Goal: Transaction & Acquisition: Purchase product/service

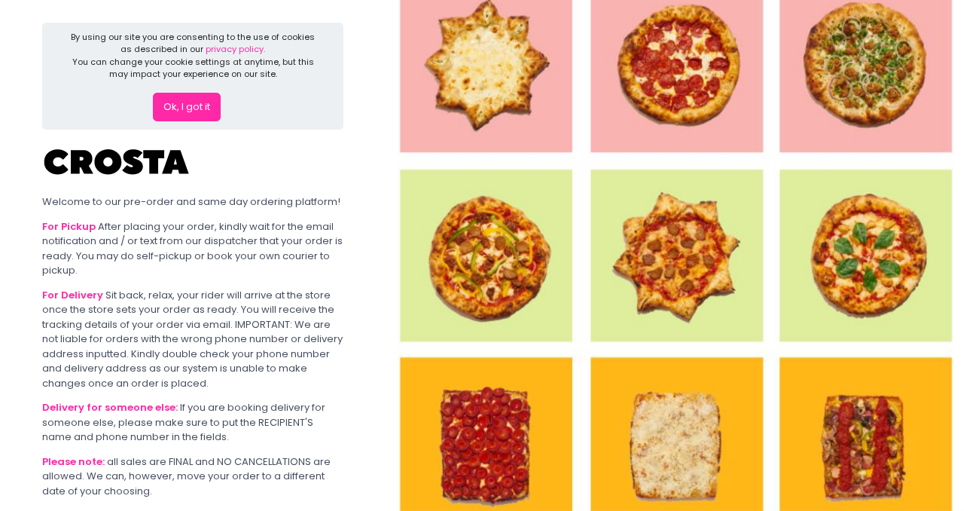
click at [195, 115] on button "Ok, I got it" at bounding box center [187, 107] width 68 height 29
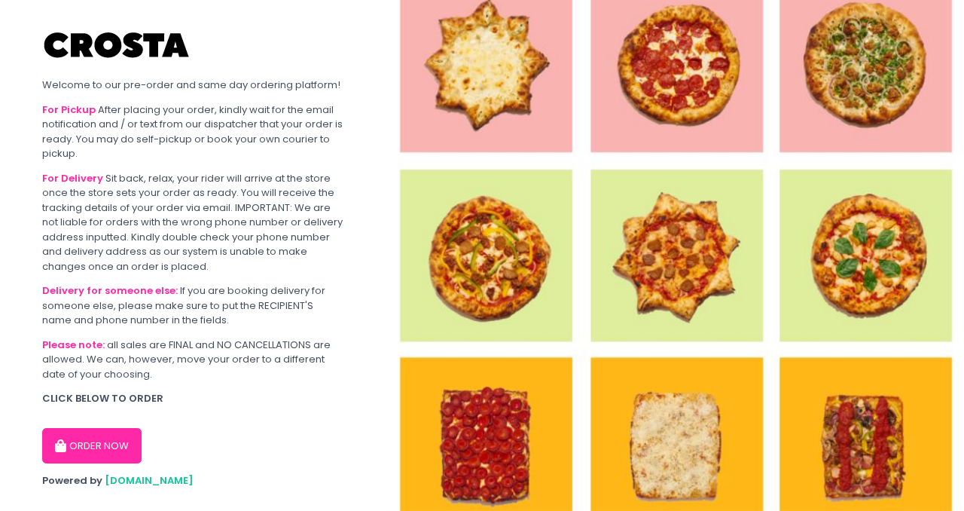
click at [71, 441] on button "ORDER NOW" at bounding box center [91, 446] width 99 height 36
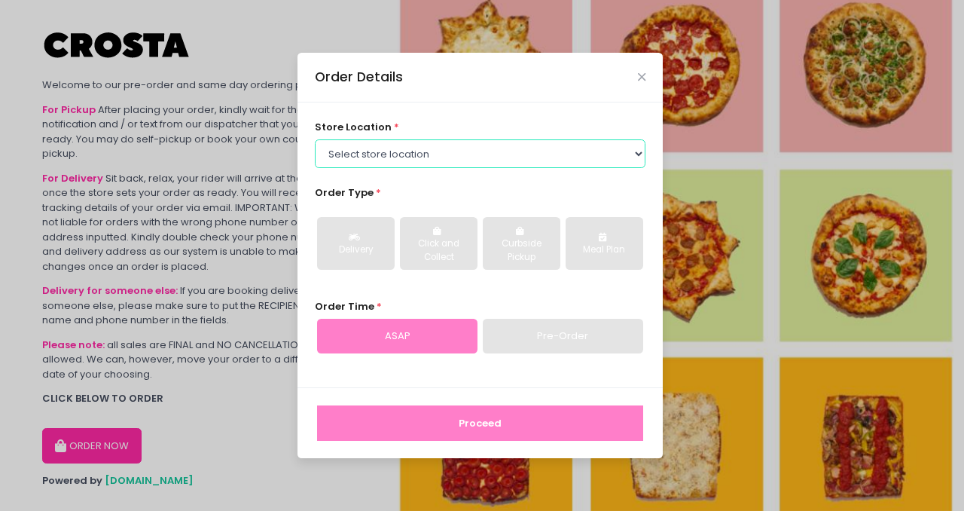
click at [390, 160] on select "Select store location [PERSON_NAME] Pizza - [PERSON_NAME] Pizza - [GEOGRAPHIC_D…" at bounding box center [480, 153] width 331 height 29
select select "5fabb2e53664a8677beaeb89"
click at [315, 139] on select "Select store location [PERSON_NAME] Pizza - [PERSON_NAME] Pizza - [GEOGRAPHIC_D…" at bounding box center [480, 153] width 331 height 29
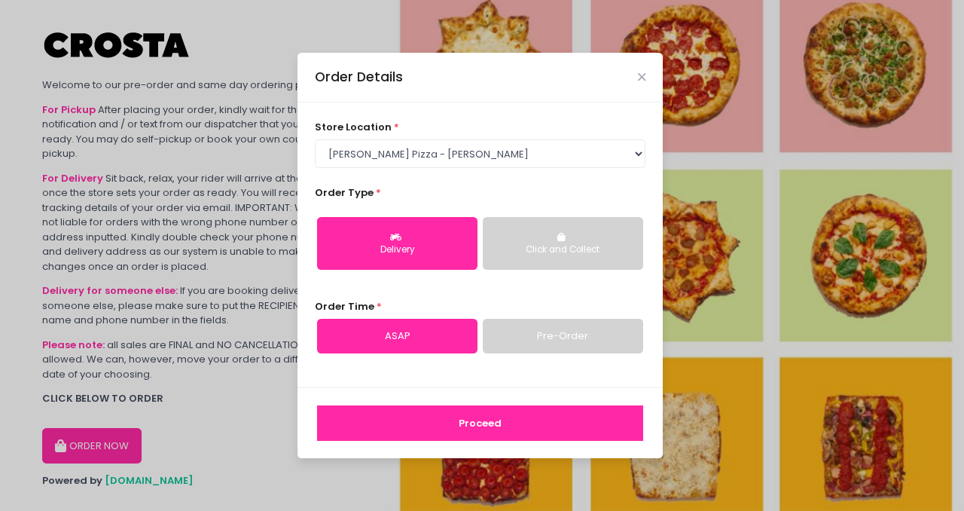
click at [578, 253] on div "Click and Collect" at bounding box center [562, 250] width 139 height 14
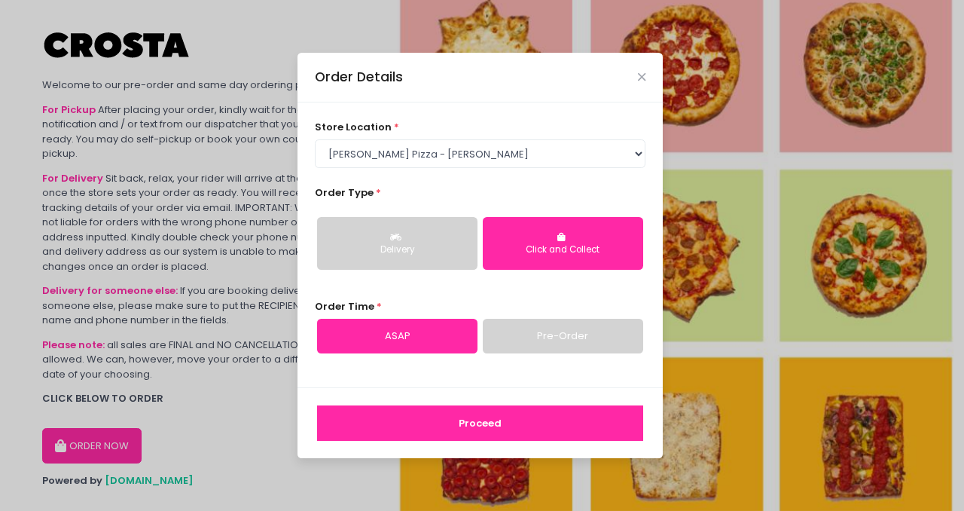
click at [565, 338] on link "Pre-Order" at bounding box center [563, 336] width 160 height 35
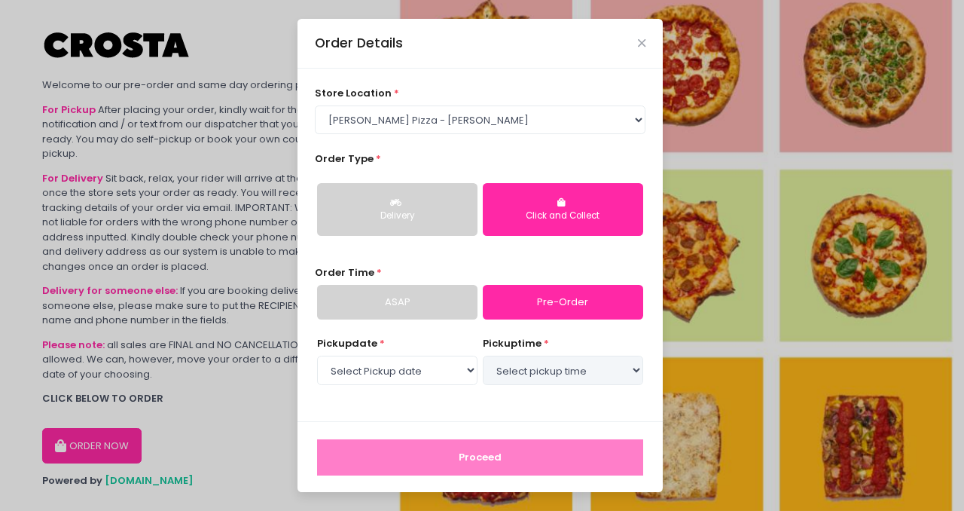
select select "[DATE]"
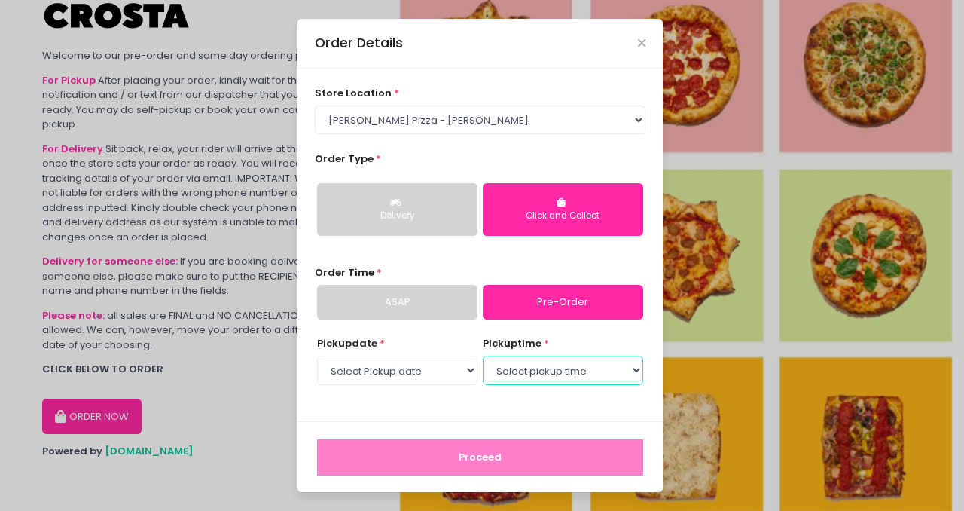
click at [524, 368] on select "Select pickup time 06:30 PM - 07:00 PM 07:00 PM - 07:30 PM 07:30 PM - 08:00 PM …" at bounding box center [563, 370] width 160 height 29
select select "20:00"
click at [483, 356] on select "Select pickup time 06:30 PM - 07:00 PM 07:00 PM - 07:30 PM 07:30 PM - 08:00 PM …" at bounding box center [563, 370] width 160 height 29
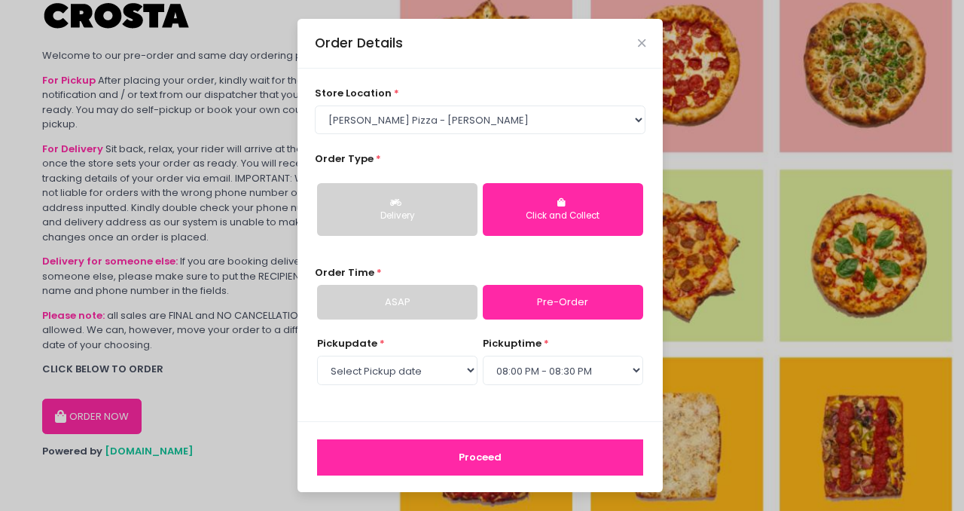
click at [469, 456] on button "Proceed" at bounding box center [480, 457] width 326 height 36
